Goal: Task Accomplishment & Management: Use online tool/utility

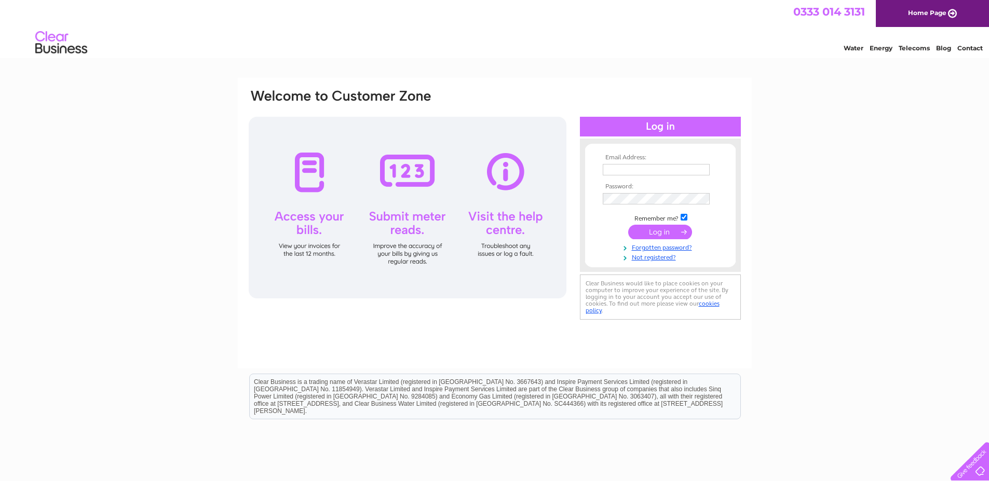
type input "info@dementiacarers.co.uk"
click at [663, 231] on input "submit" at bounding box center [660, 232] width 64 height 15
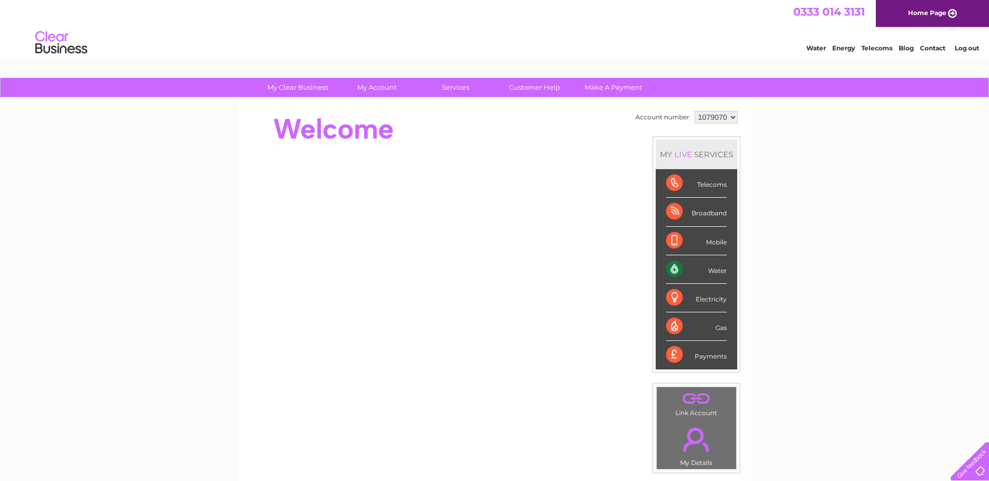
click at [675, 268] on div "Water" at bounding box center [696, 269] width 61 height 29
click at [670, 269] on div "Water" at bounding box center [696, 269] width 61 height 29
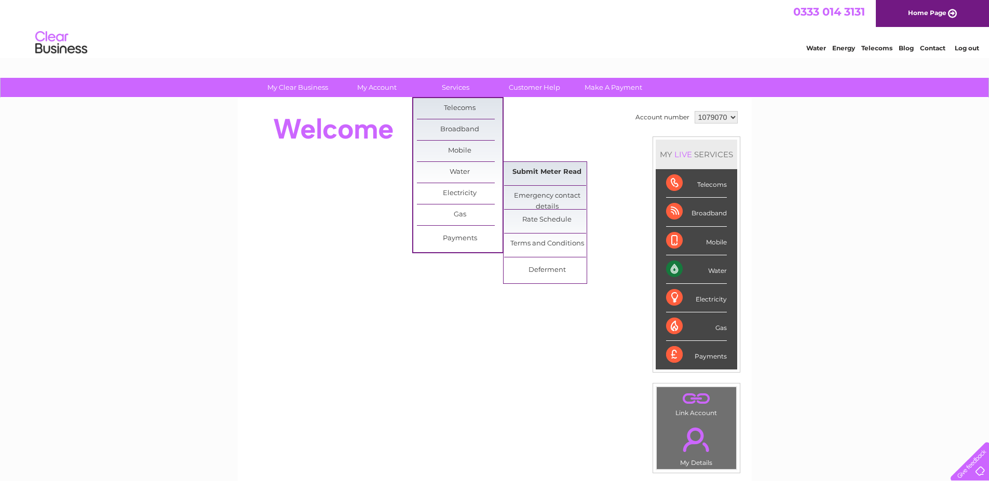
click at [538, 172] on link "Submit Meter Read" at bounding box center [547, 172] width 86 height 21
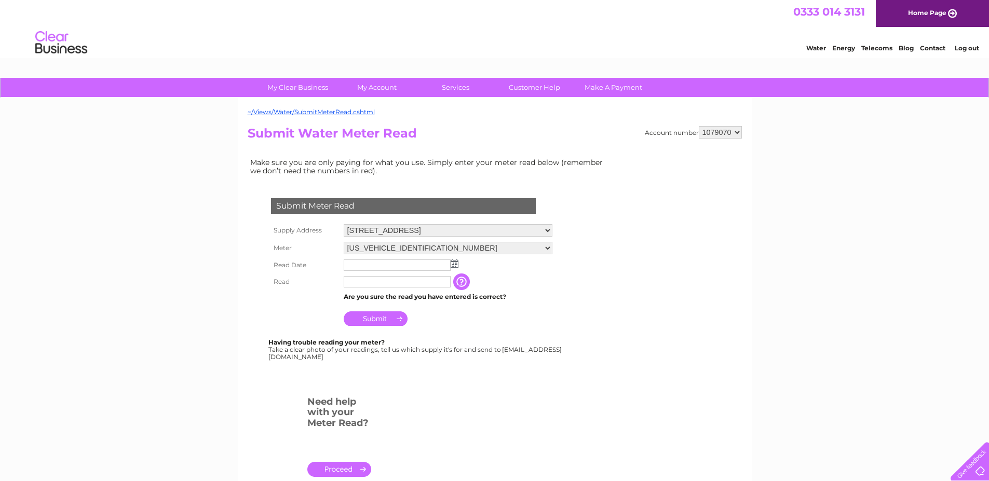
click at [454, 264] on img at bounding box center [454, 263] width 8 height 8
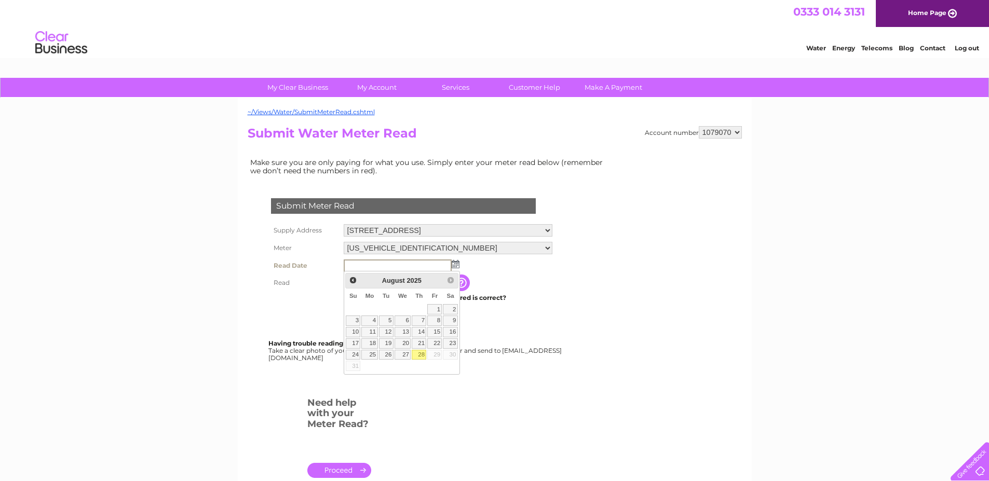
click at [420, 357] on link "28" at bounding box center [419, 355] width 15 height 10
type input "2025/08/28"
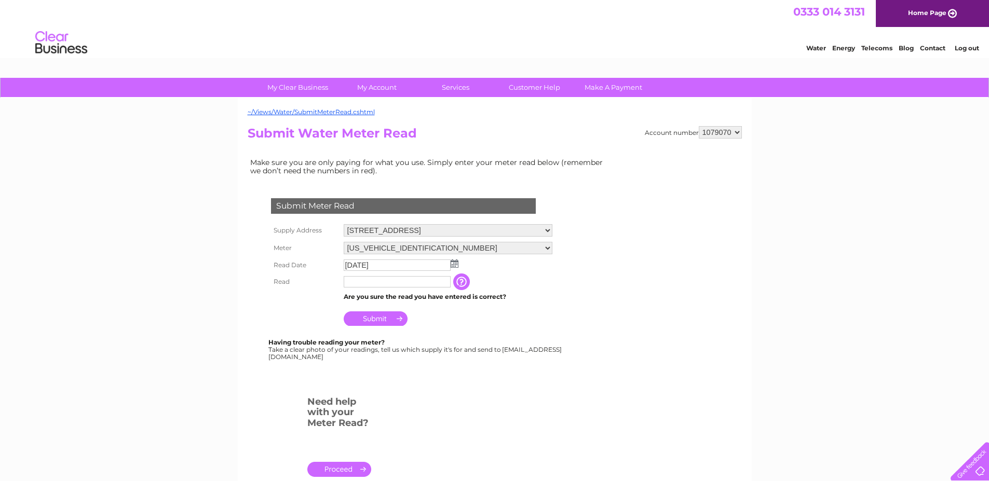
click at [374, 283] on input "text" at bounding box center [397, 281] width 107 height 11
type input "837"
click at [390, 321] on input "Submit" at bounding box center [376, 319] width 64 height 15
